Goal: Navigation & Orientation: Find specific page/section

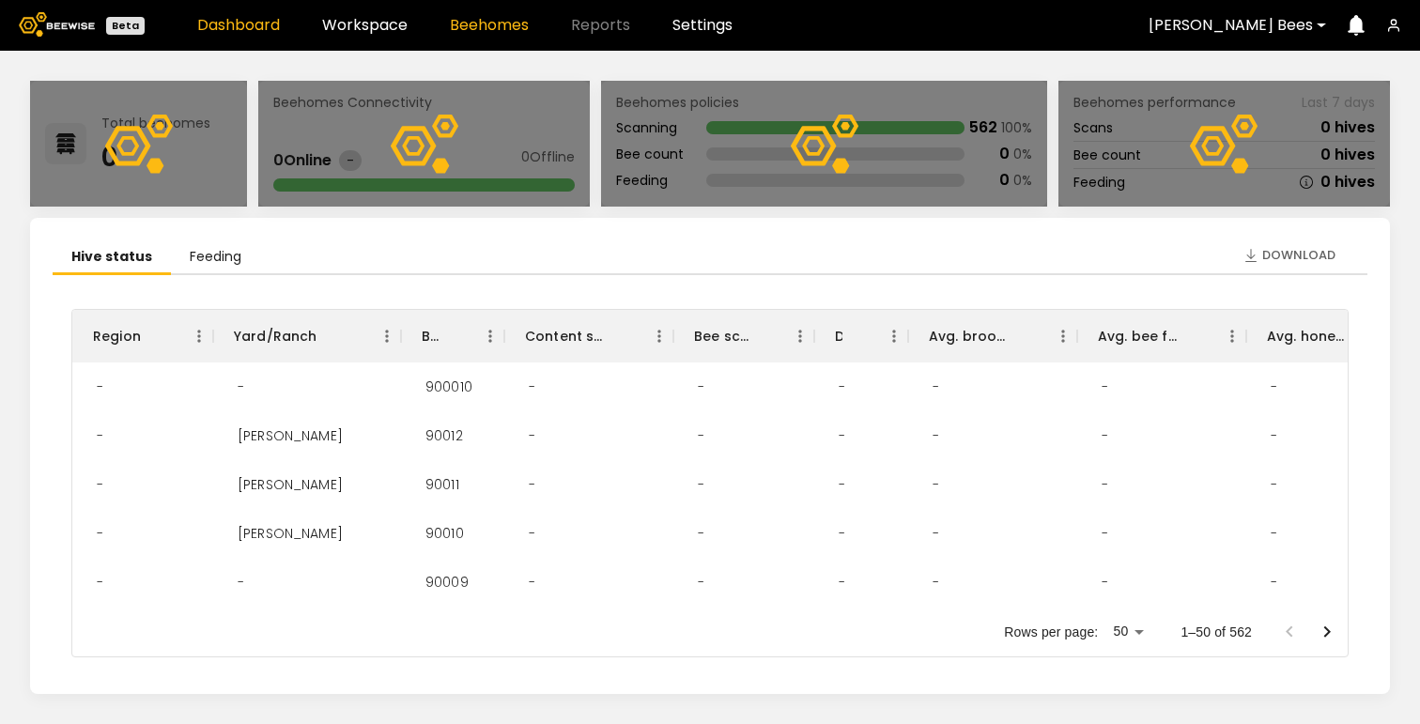
click at [476, 20] on link "Beehomes" at bounding box center [489, 25] width 79 height 15
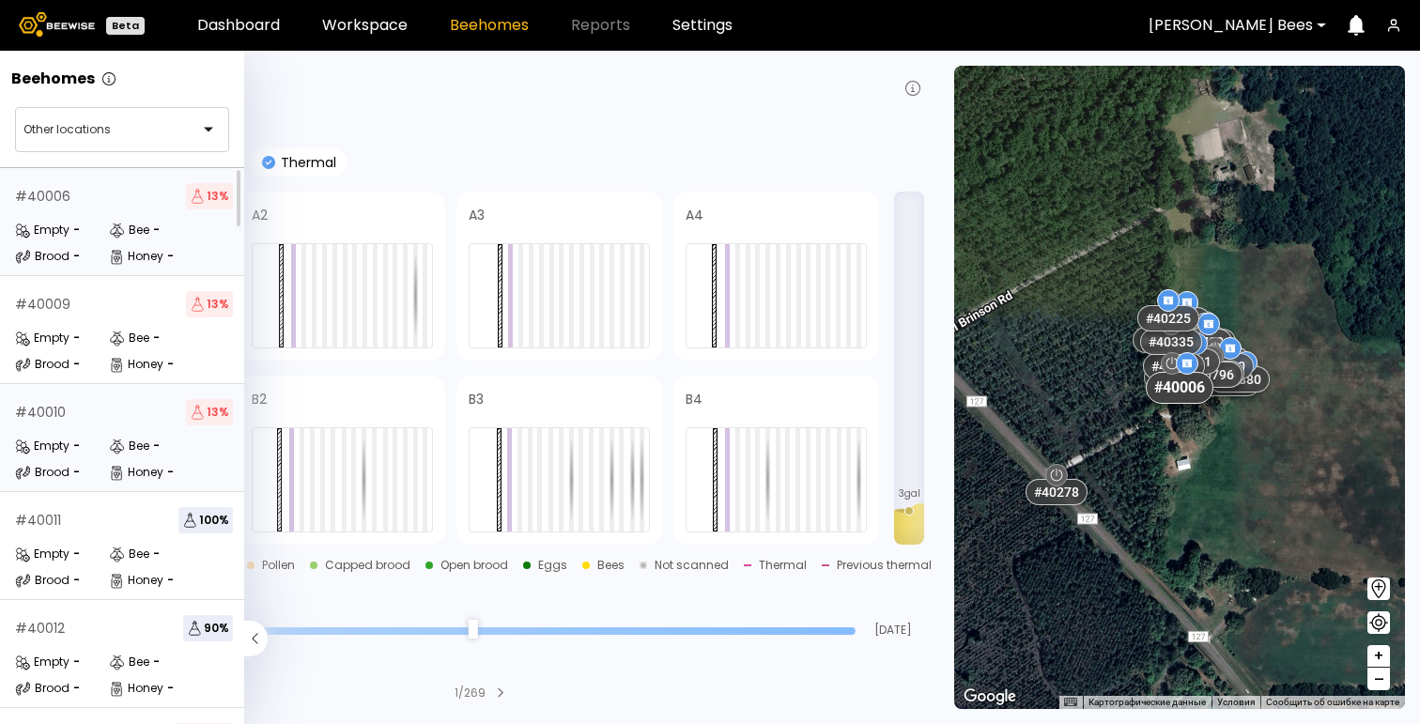
click at [89, 450] on div "Empty -" at bounding box center [62, 446] width 94 height 19
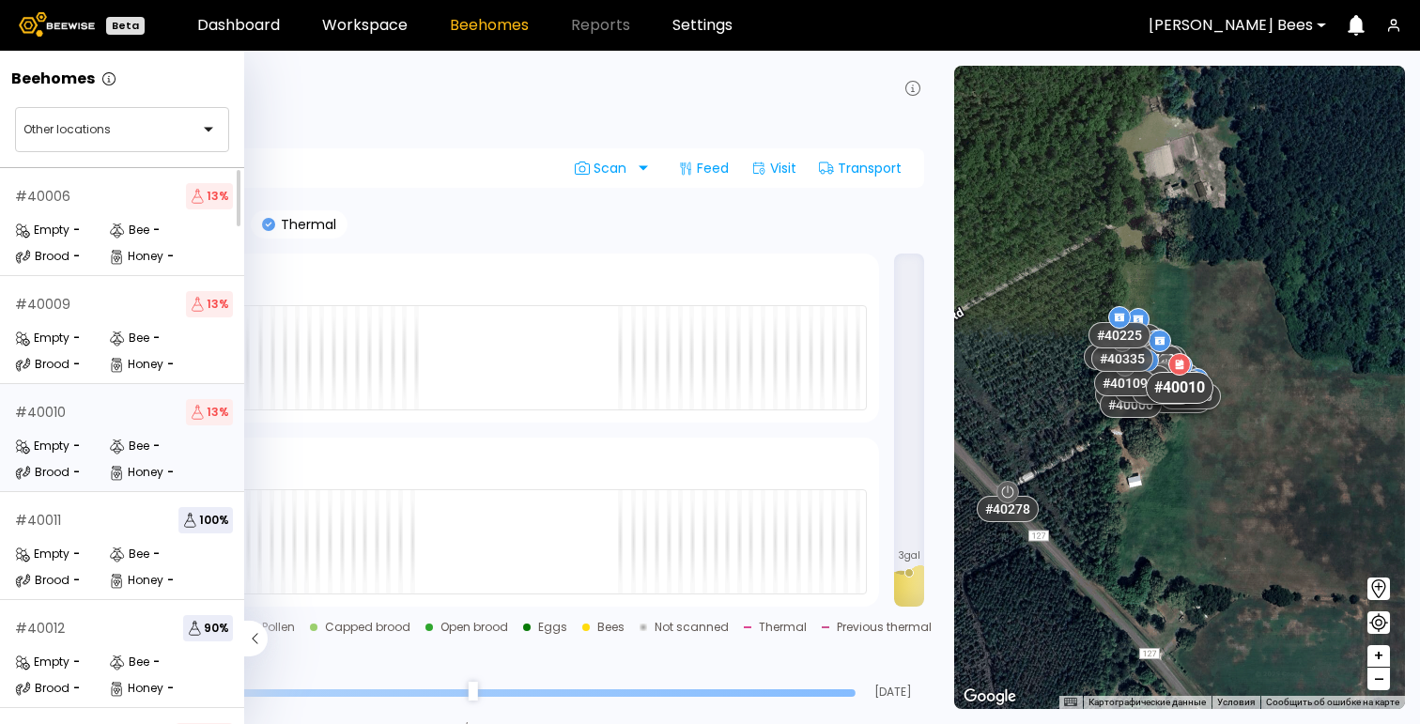
click at [1382, 678] on span "–" at bounding box center [1379, 679] width 10 height 23
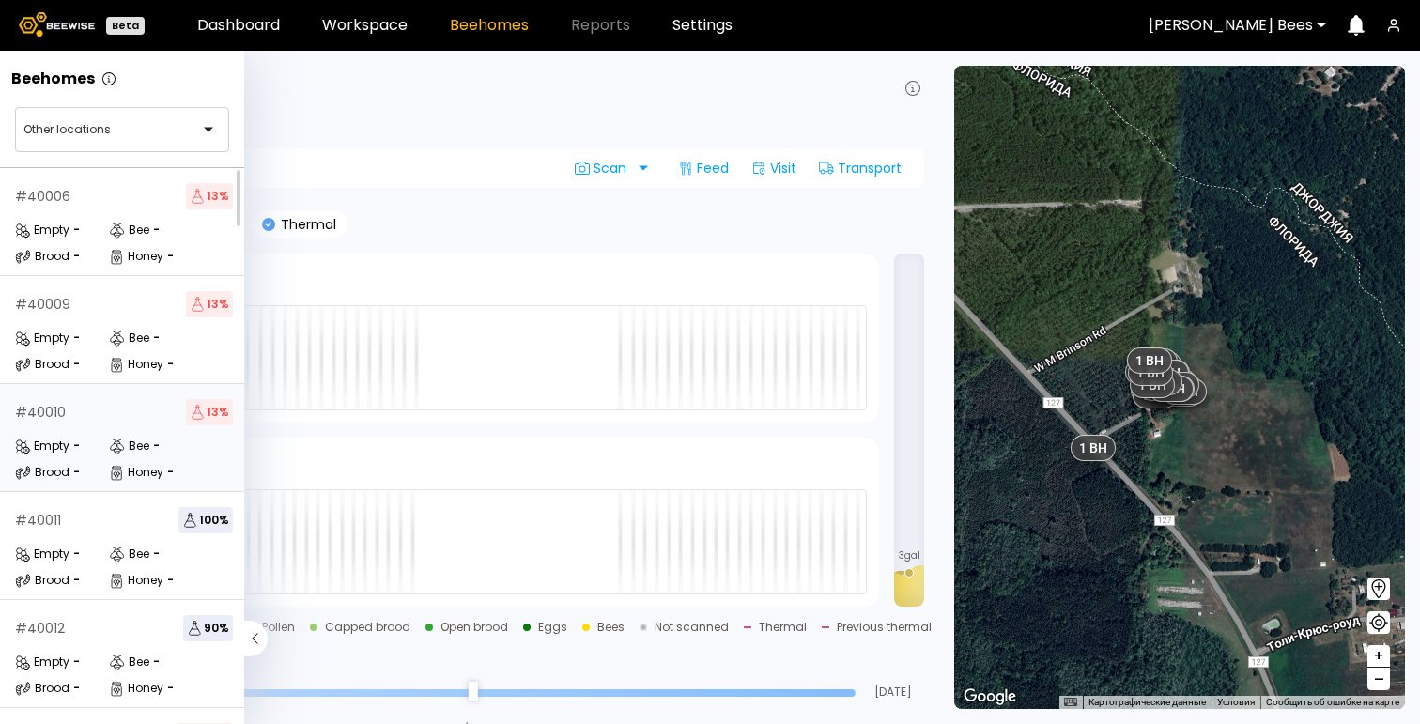
click at [1382, 678] on span "–" at bounding box center [1379, 679] width 10 height 23
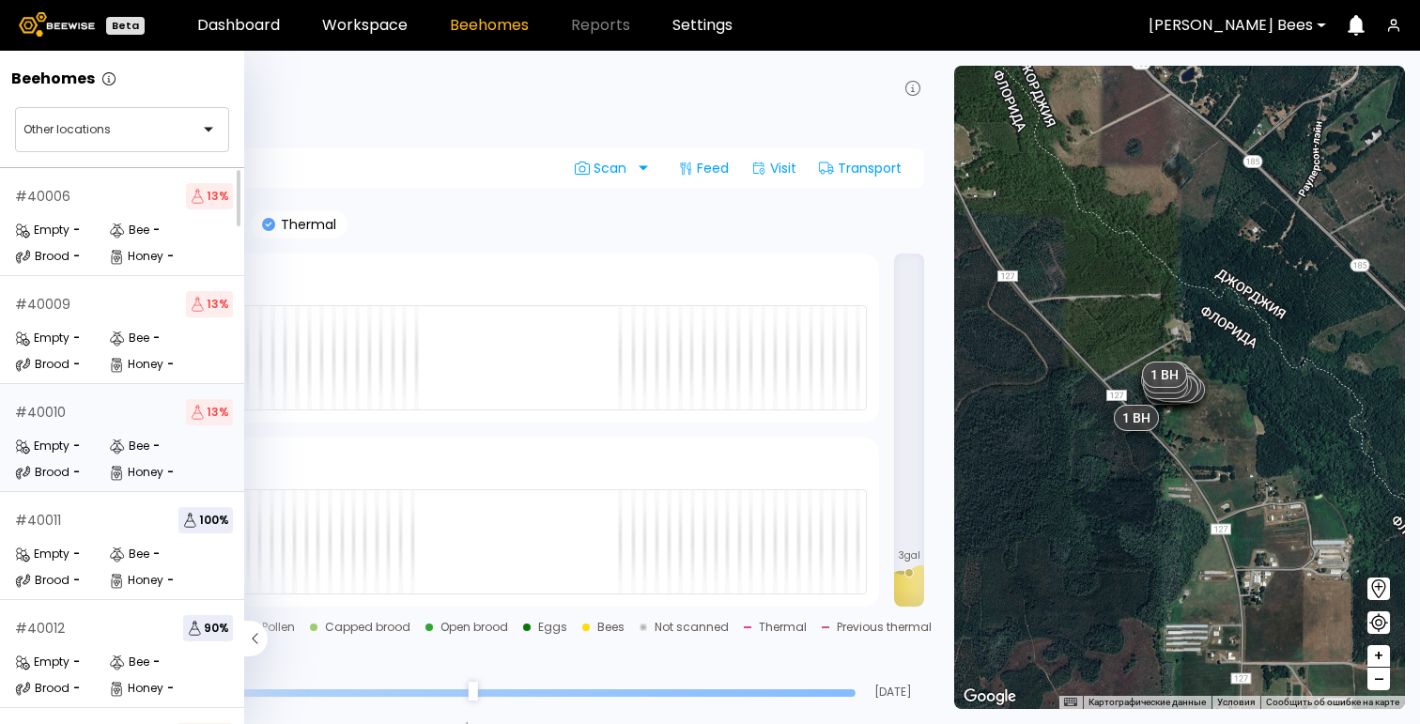
click at [1382, 678] on span "–" at bounding box center [1379, 679] width 10 height 23
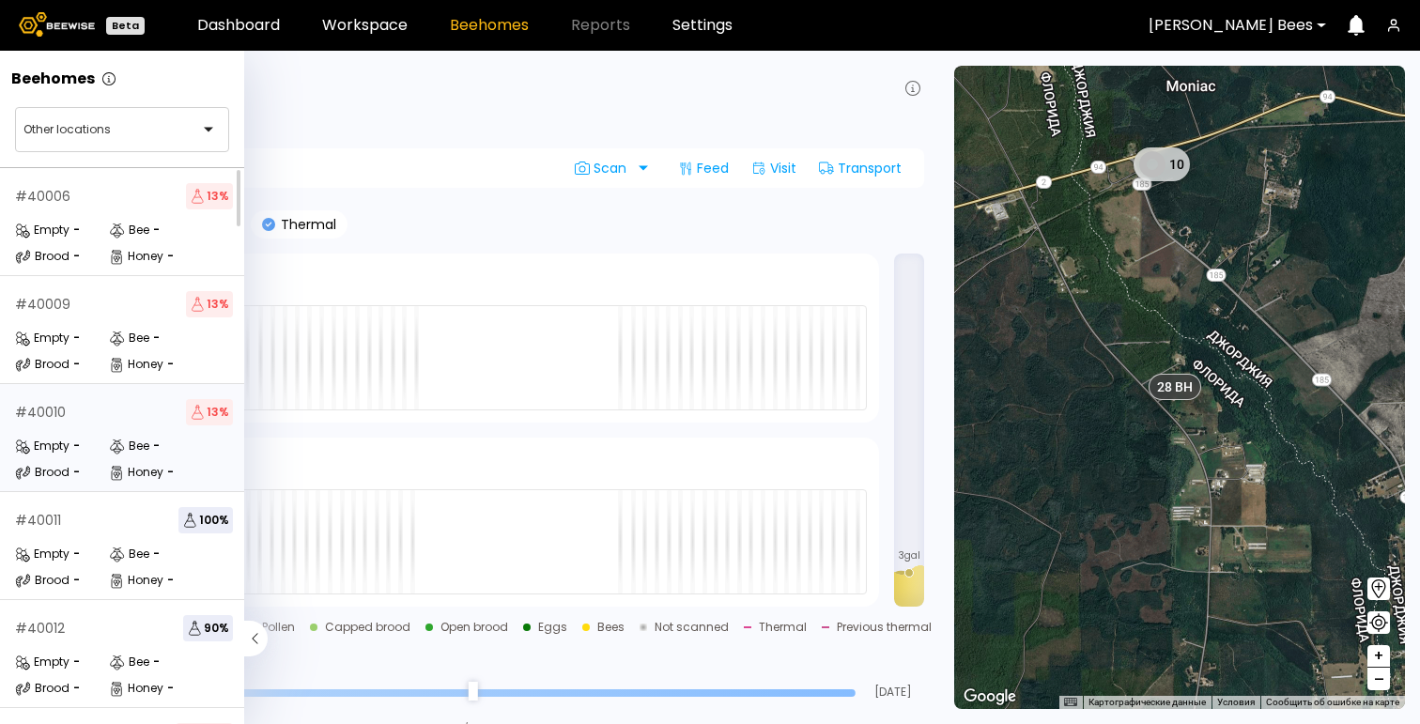
click at [1382, 678] on span "–" at bounding box center [1379, 679] width 10 height 23
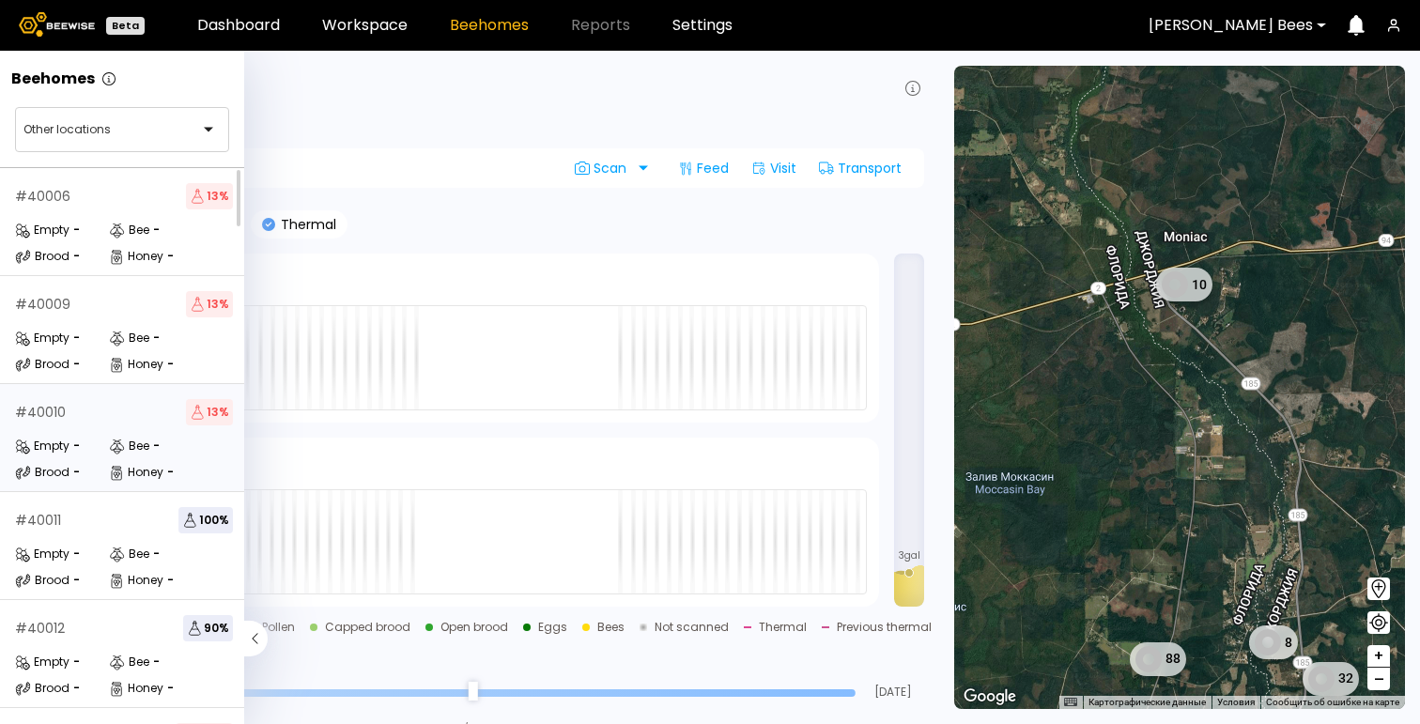
click at [1382, 678] on span "–" at bounding box center [1379, 679] width 10 height 23
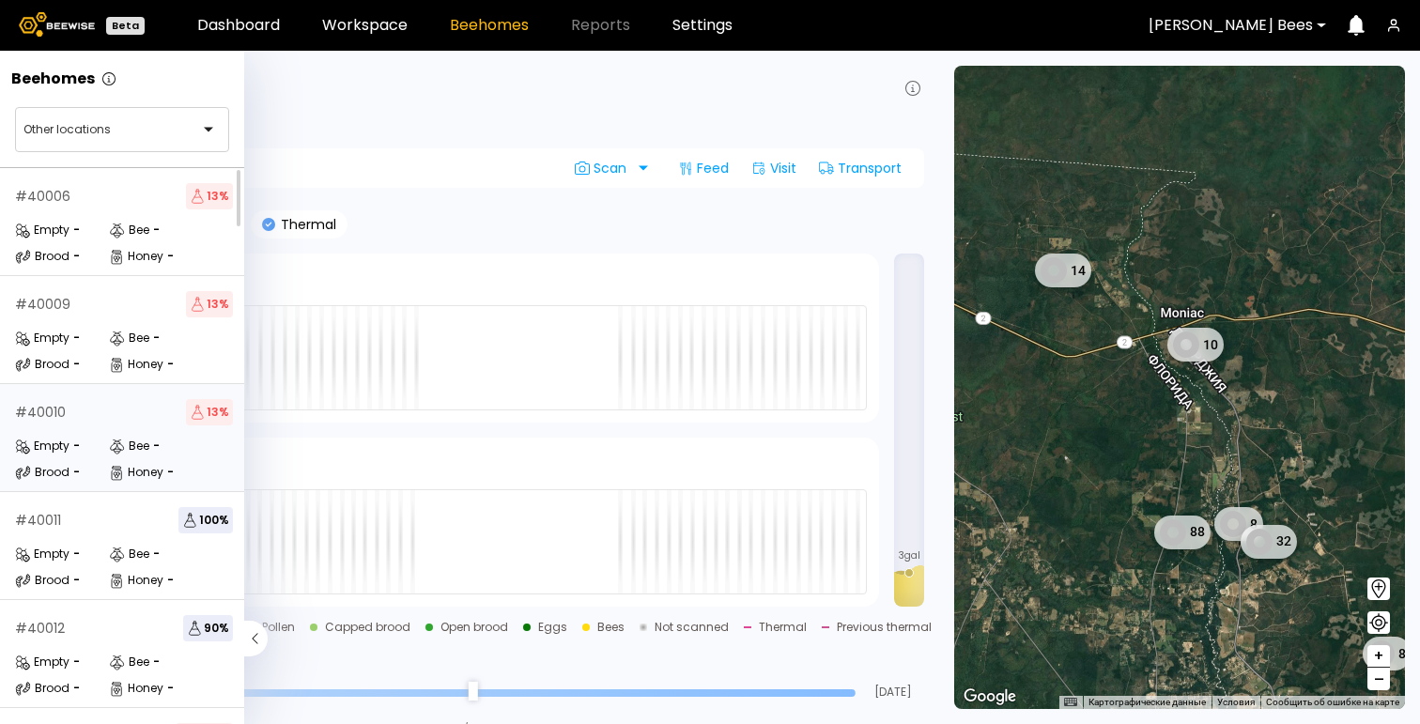
click at [1382, 676] on span "–" at bounding box center [1379, 679] width 10 height 23
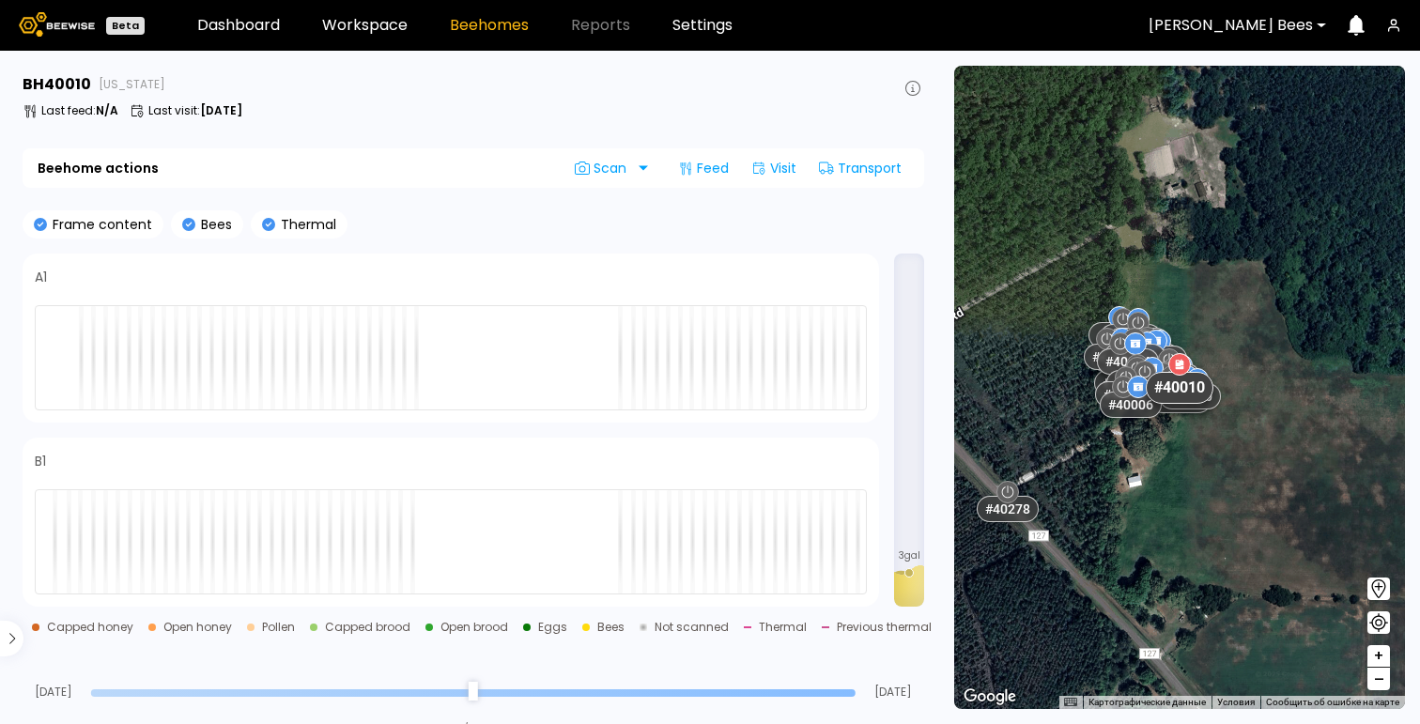
click at [1382, 684] on span "–" at bounding box center [1379, 679] width 10 height 23
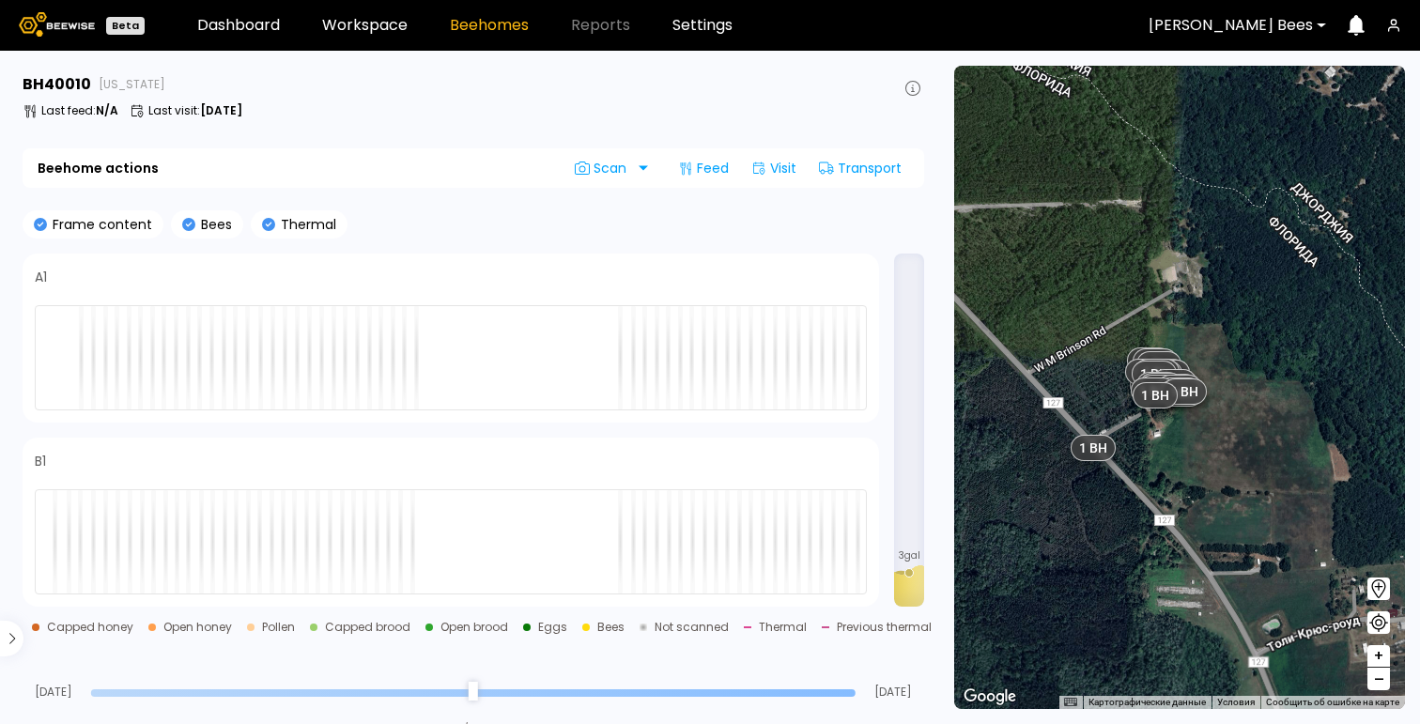
click at [1382, 684] on span "–" at bounding box center [1379, 679] width 10 height 23
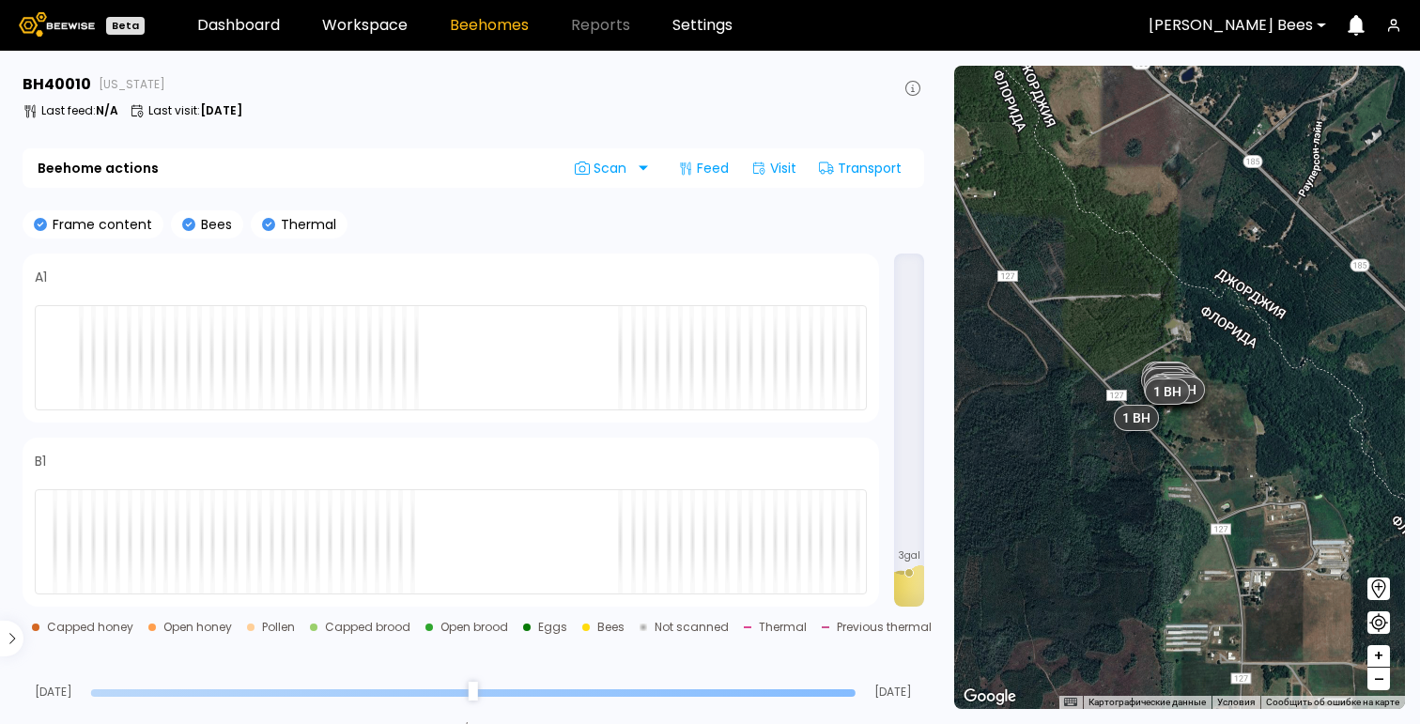
click at [1382, 684] on span "–" at bounding box center [1379, 679] width 10 height 23
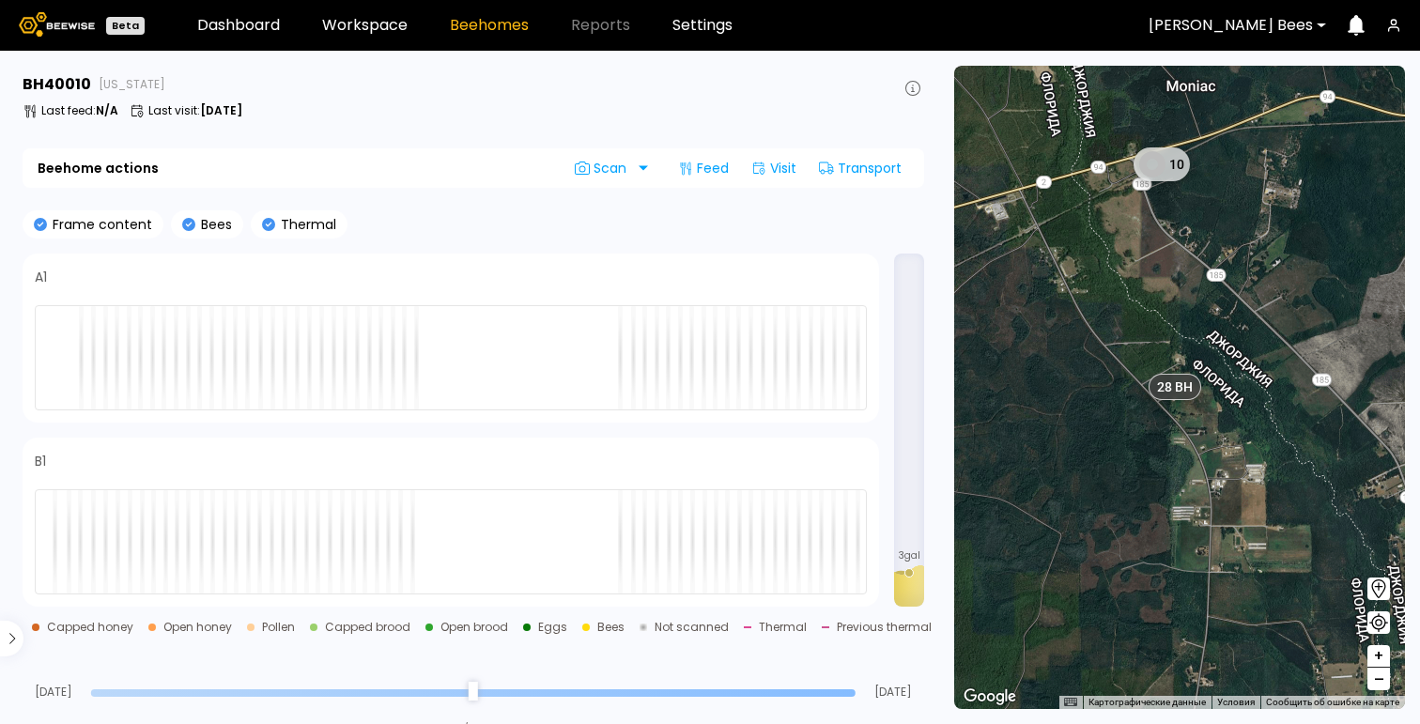
click at [1382, 684] on span "–" at bounding box center [1379, 679] width 10 height 23
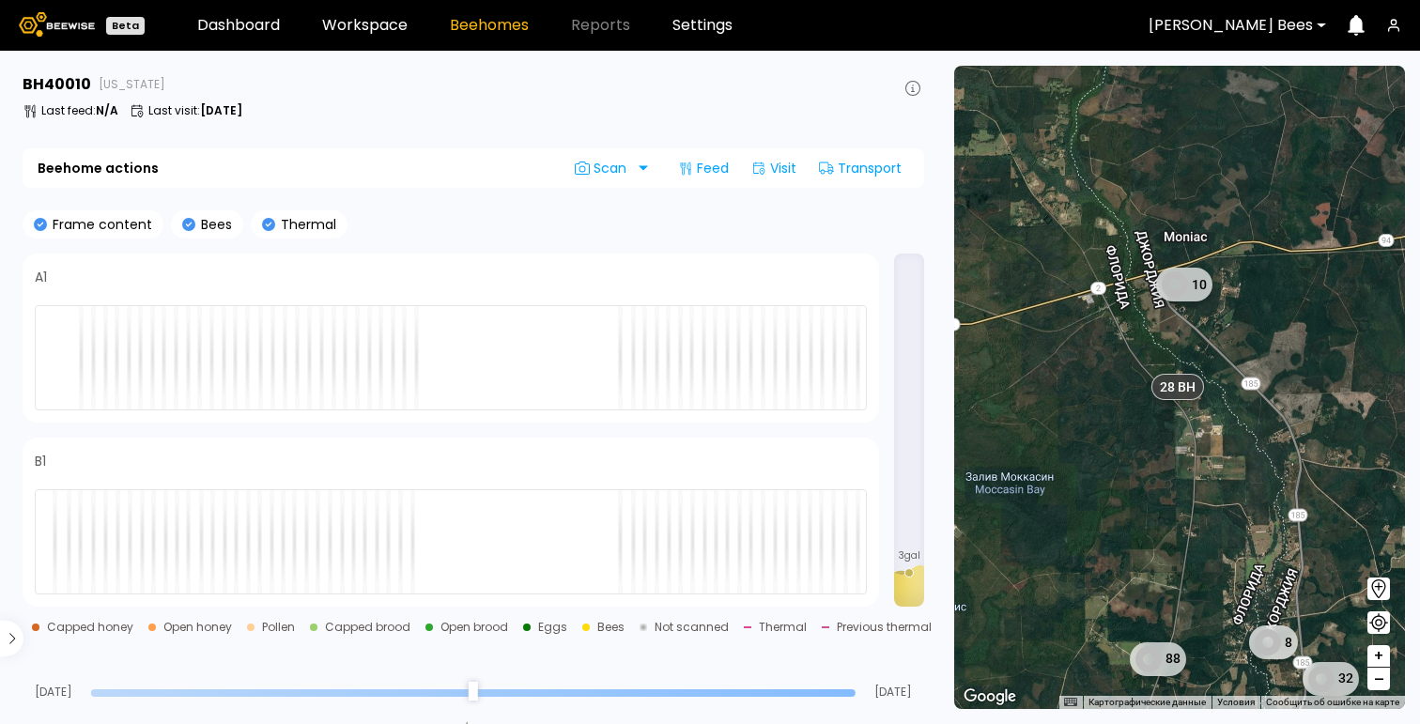
click at [1382, 684] on span "–" at bounding box center [1379, 679] width 10 height 23
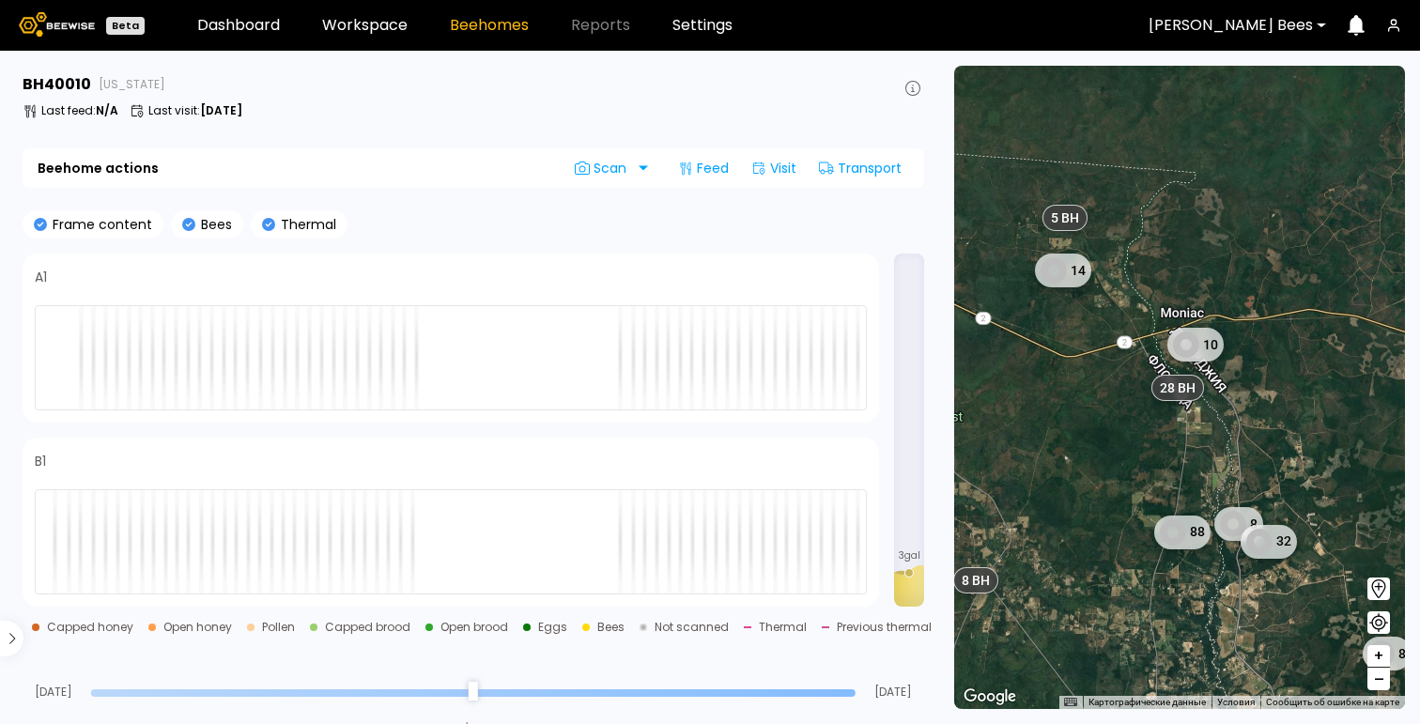
click at [1382, 684] on span "–" at bounding box center [1379, 679] width 10 height 23
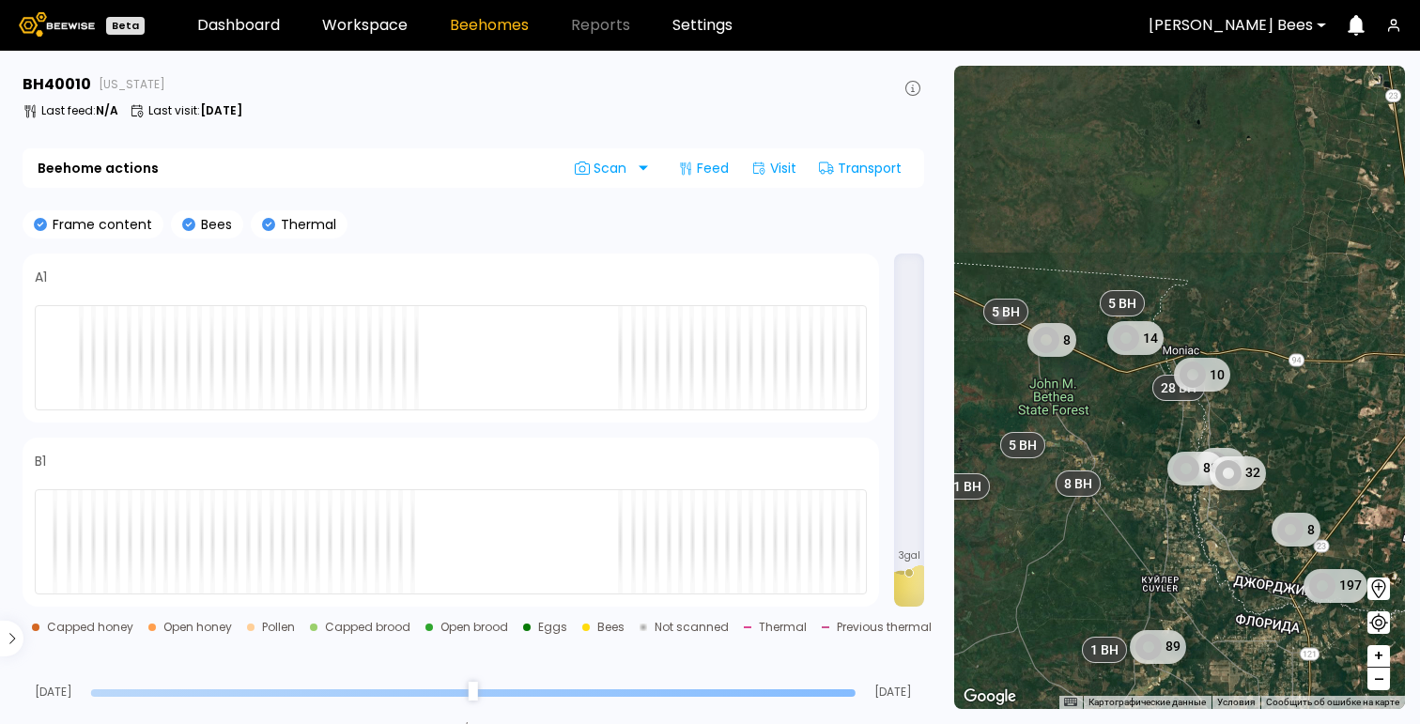
click at [1382, 684] on span "–" at bounding box center [1379, 679] width 10 height 23
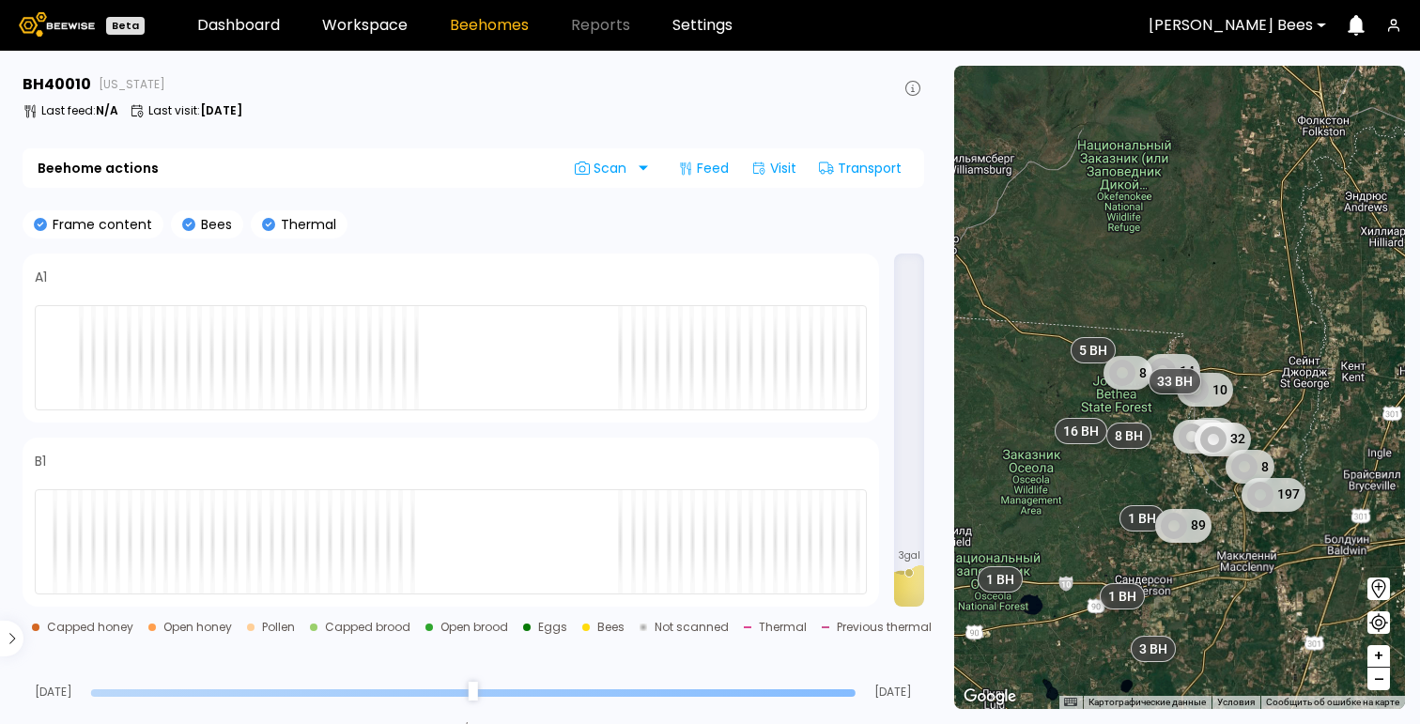
click at [1382, 684] on span "–" at bounding box center [1379, 679] width 10 height 23
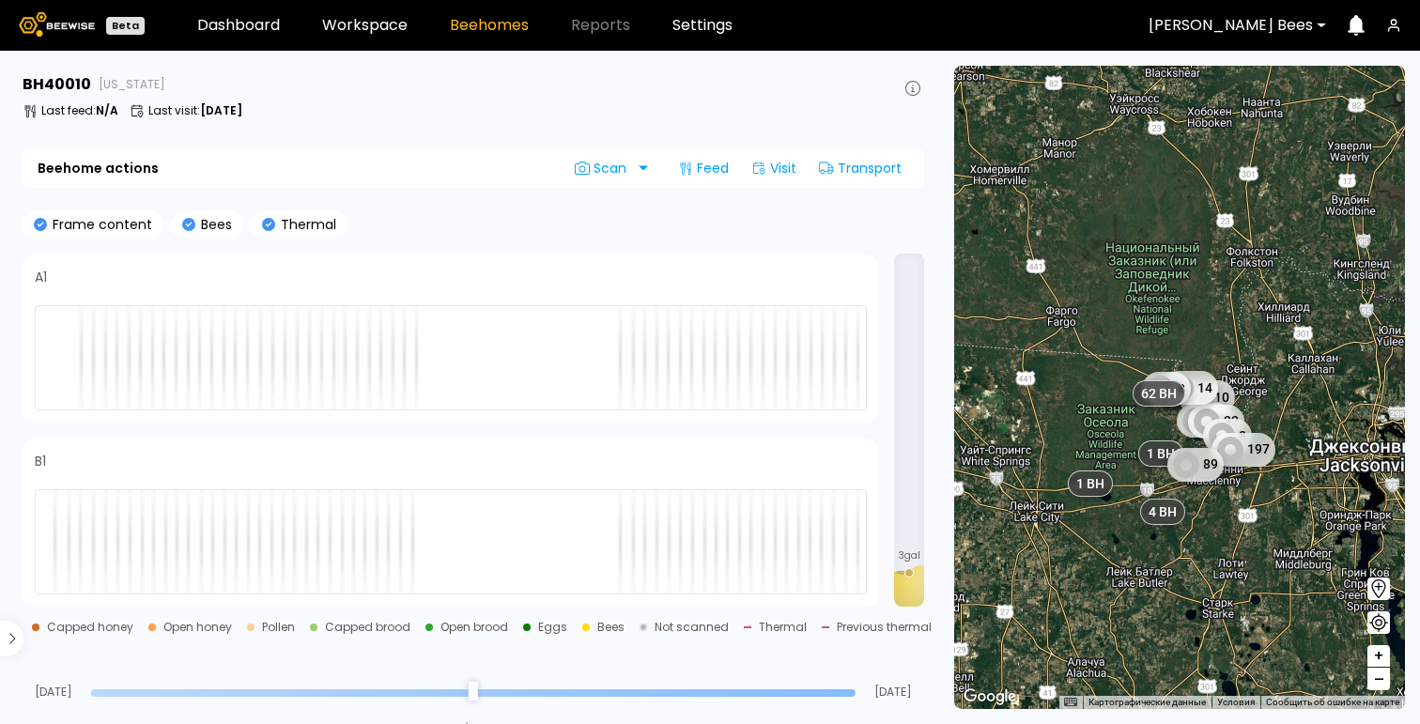
click at [1382, 684] on span "–" at bounding box center [1379, 679] width 10 height 23
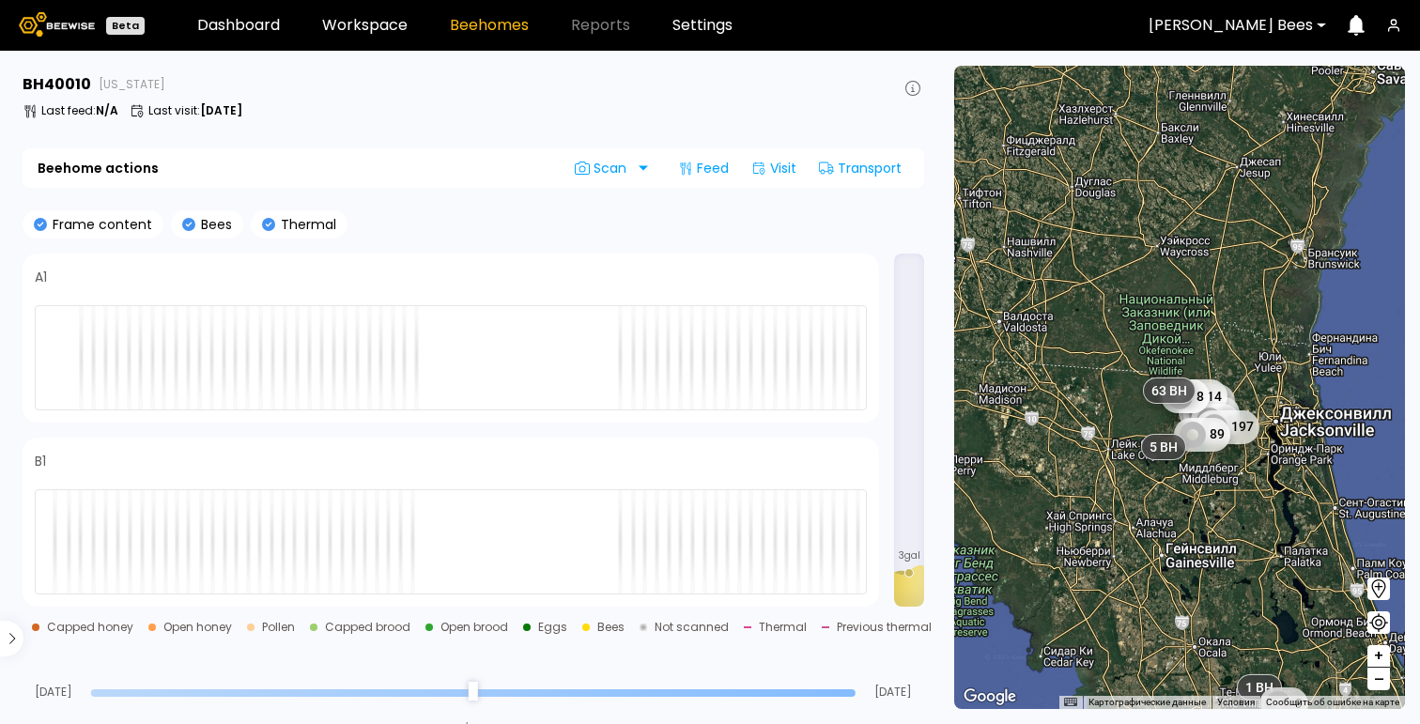
click at [1382, 684] on span "–" at bounding box center [1379, 679] width 10 height 23
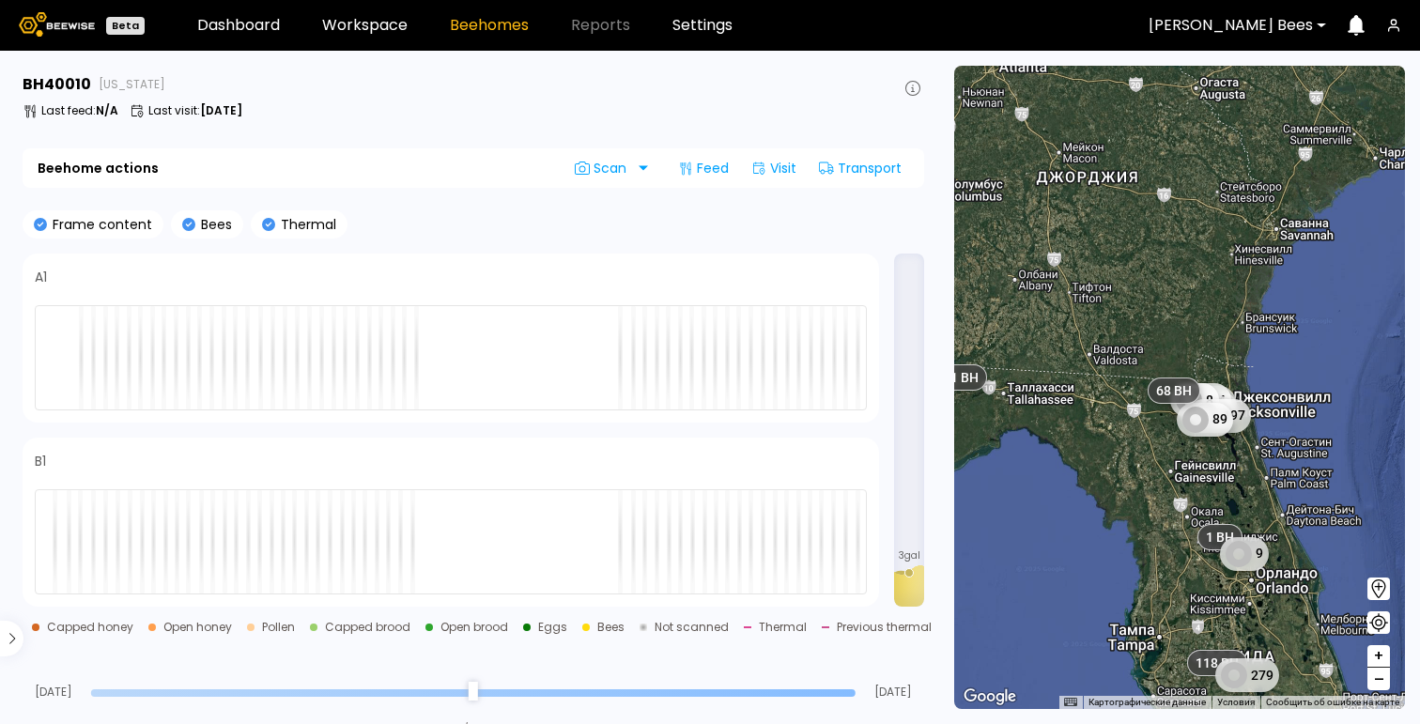
click at [1382, 684] on span "–" at bounding box center [1379, 679] width 10 height 23
